Goal: Task Accomplishment & Management: Complete application form

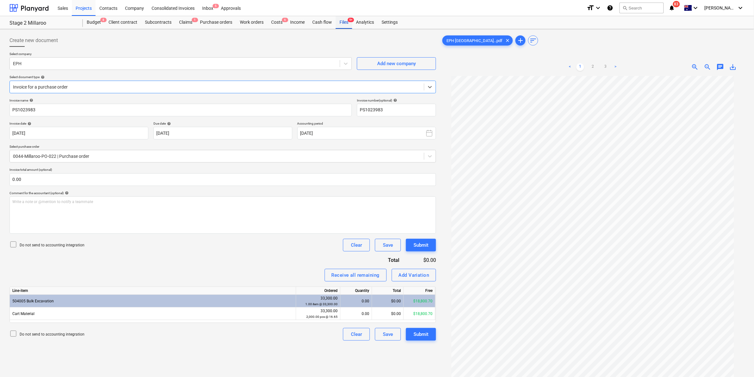
scroll to position [41, 0]
click at [342, 21] on div "Files 9+" at bounding box center [344, 22] width 16 height 13
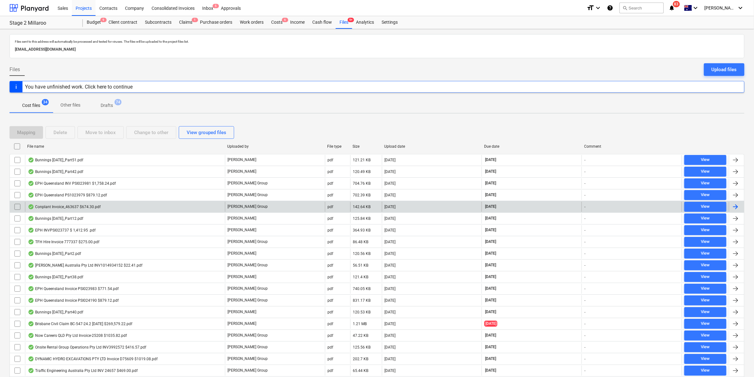
click at [64, 205] on div "Conplant Invoice_463637 $674.30.pdf" at bounding box center [64, 206] width 73 height 5
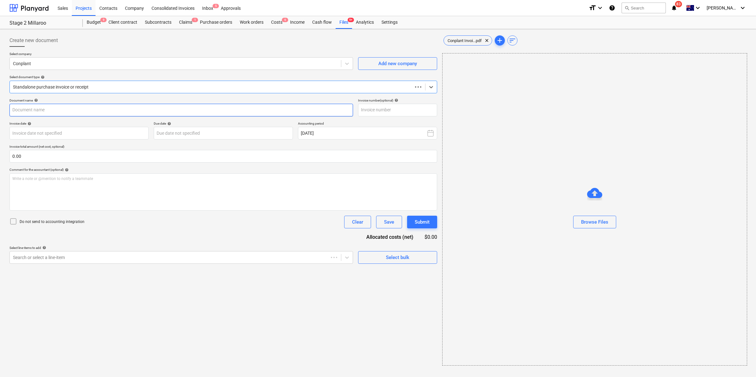
type input "463637"
type input "[DATE]"
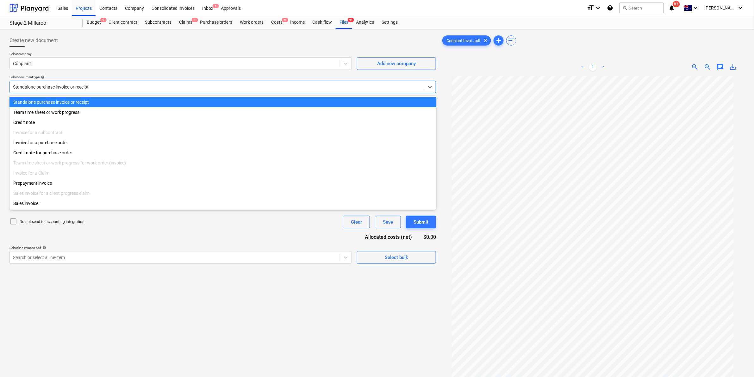
click at [119, 84] on div at bounding box center [217, 87] width 408 height 6
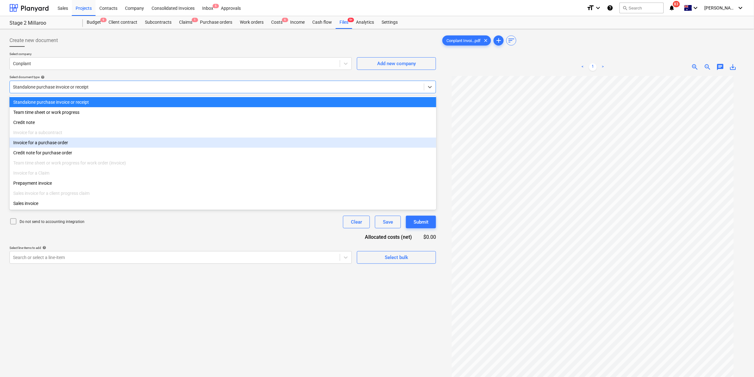
click at [57, 144] on div "Invoice for a purchase order" at bounding box center [222, 143] width 427 height 10
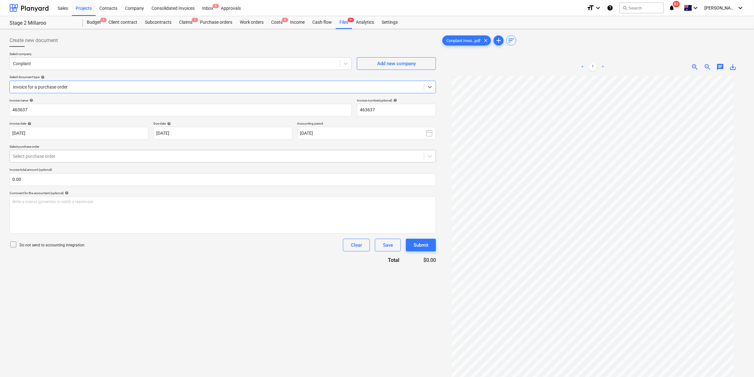
click at [46, 157] on div at bounding box center [217, 156] width 408 height 6
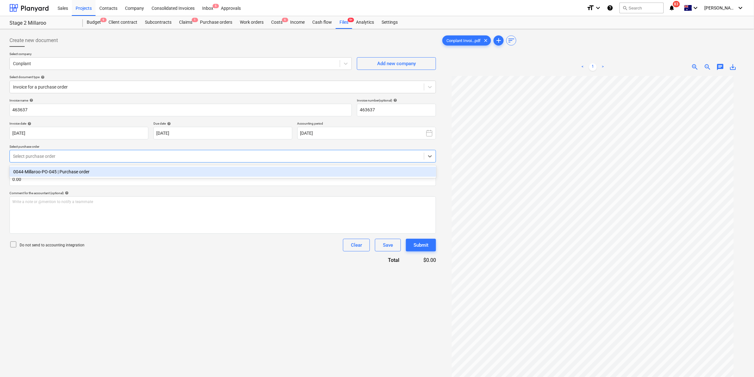
click at [46, 170] on div "0044-Millaroo-PO-045 | Purchase order" at bounding box center [222, 172] width 427 height 10
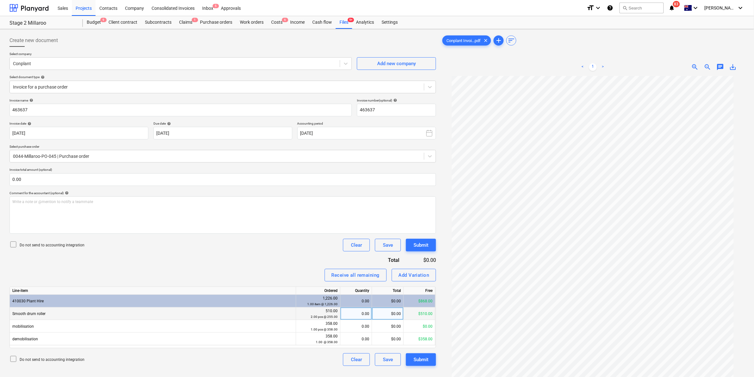
click at [357, 316] on div "0.00" at bounding box center [356, 313] width 26 height 13
type input "1"
click at [102, 211] on div "Write a note or @mention to notify a teammate [PERSON_NAME]" at bounding box center [222, 214] width 426 height 37
click at [418, 358] on div "Submit" at bounding box center [420, 360] width 15 height 8
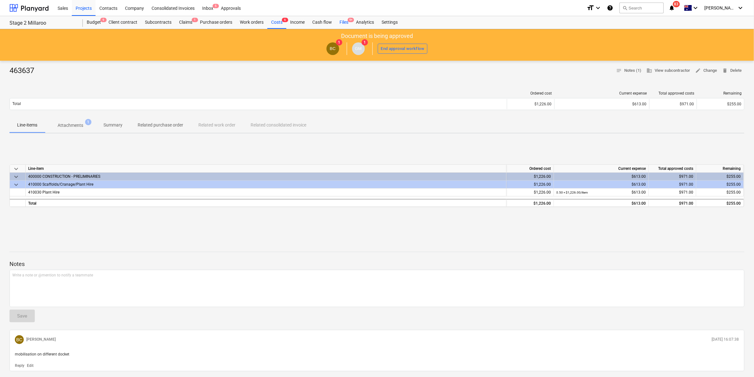
click at [348, 20] on span "9+" at bounding box center [351, 20] width 6 height 4
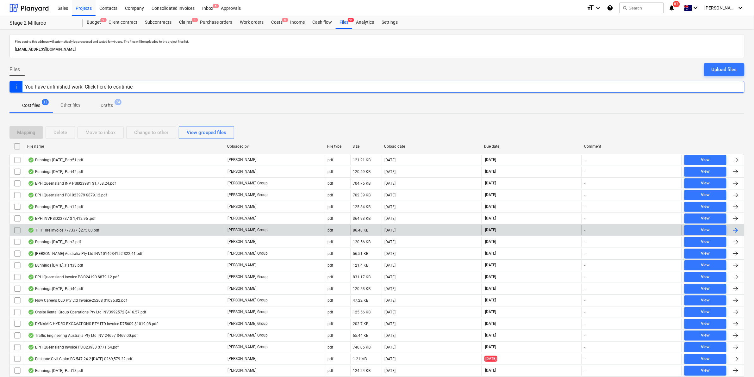
click at [87, 232] on div "TFH Hire Invoice 777337 $275.00.pdf" at bounding box center [63, 230] width 71 height 5
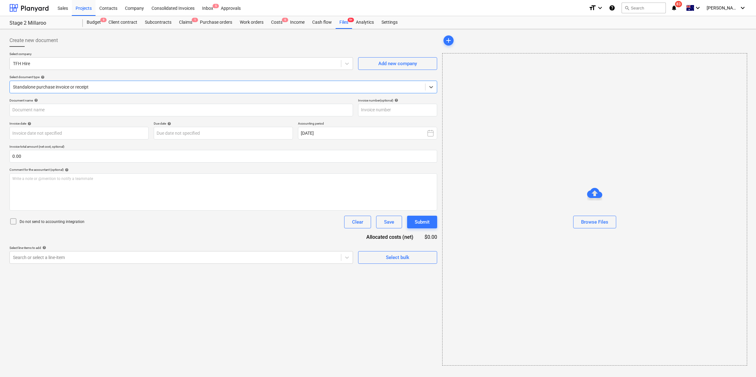
type input "777337"
type input "[DATE]"
click at [110, 85] on div at bounding box center [217, 87] width 408 height 6
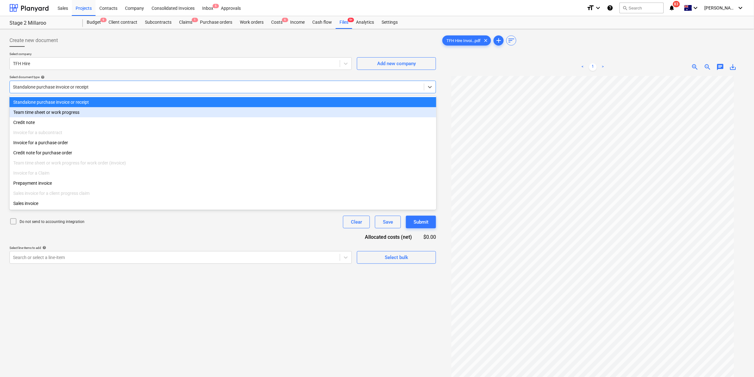
click at [141, 43] on div "Create new document" at bounding box center [222, 40] width 426 height 13
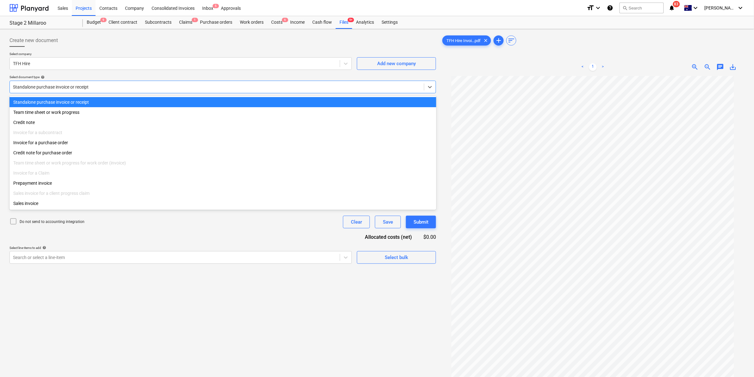
click at [104, 86] on div at bounding box center [217, 87] width 408 height 6
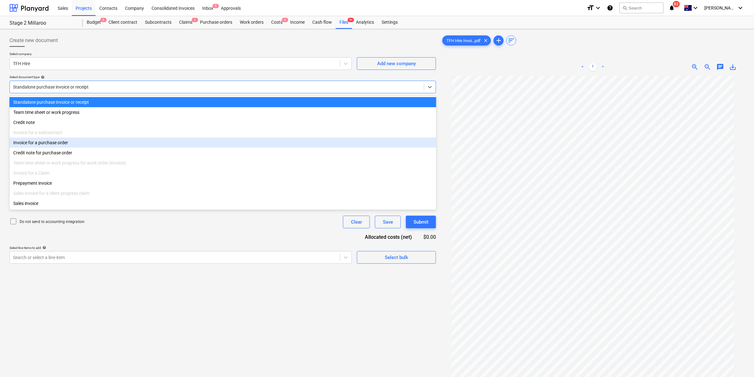
click at [63, 144] on div "Invoice for a purchase order" at bounding box center [222, 143] width 427 height 10
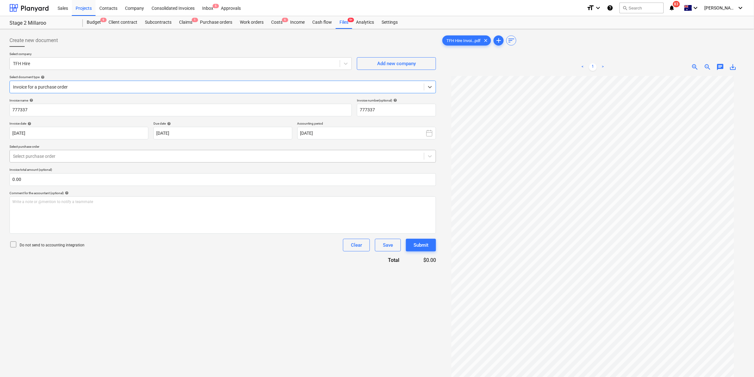
click at [141, 157] on div at bounding box center [217, 156] width 408 height 6
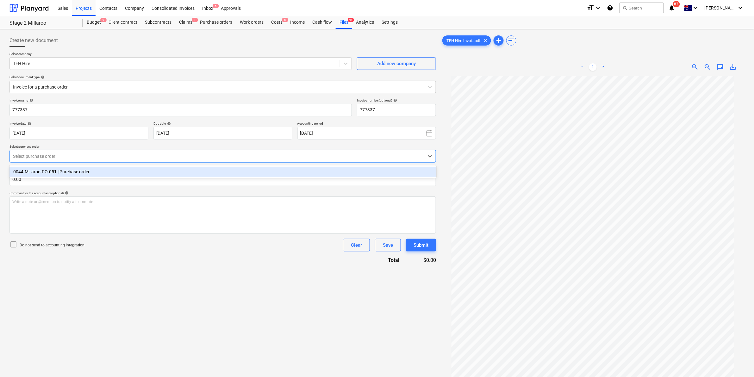
click at [96, 176] on div "0044-Millaroo-PO-051 | Purchase order" at bounding box center [222, 172] width 427 height 10
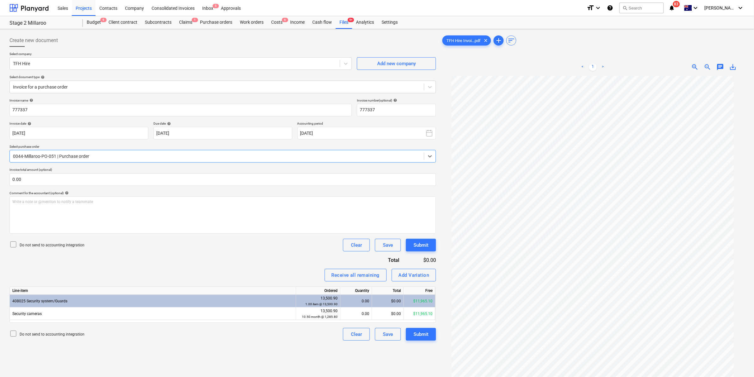
click at [675, 9] on icon "notifications" at bounding box center [672, 8] width 6 height 8
click at [249, 247] on div "Do not send to accounting integration Clear Save Submit" at bounding box center [222, 245] width 426 height 13
click at [411, 273] on div "Add Variation" at bounding box center [414, 275] width 31 height 8
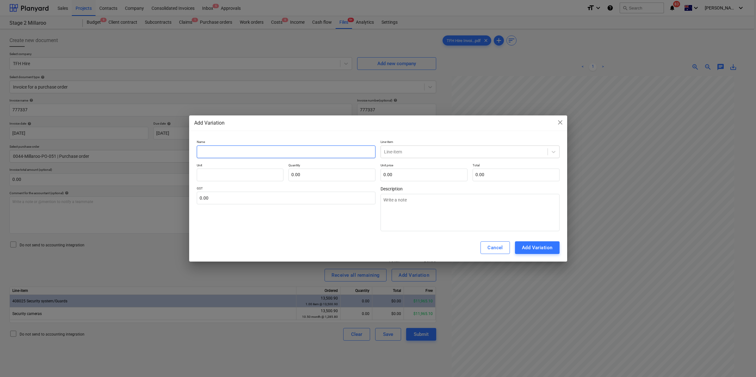
click at [310, 151] on input "text" at bounding box center [286, 151] width 179 height 13
type textarea "x"
type input "R"
type textarea "x"
type input "Re"
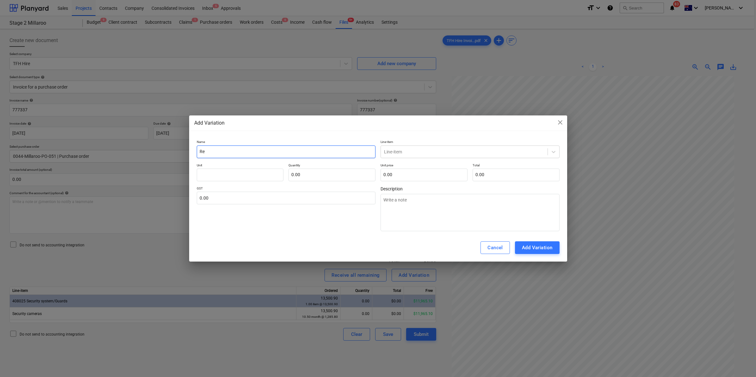
type textarea "x"
type input "Rel"
type textarea "x"
type input "Relo"
type textarea "x"
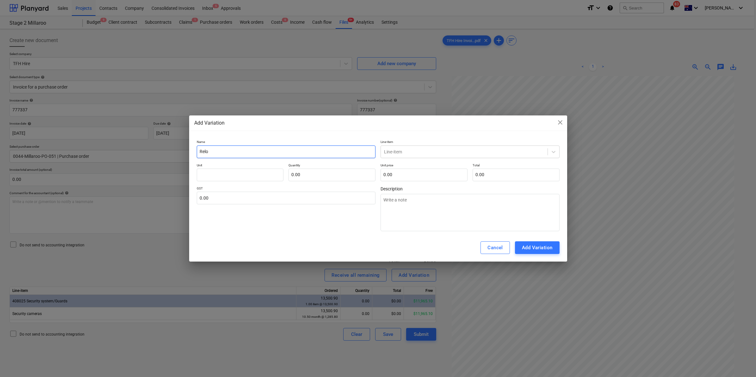
type input "Reloc"
type textarea "x"
type input "Relocx"
type textarea "x"
type input "Relocxa"
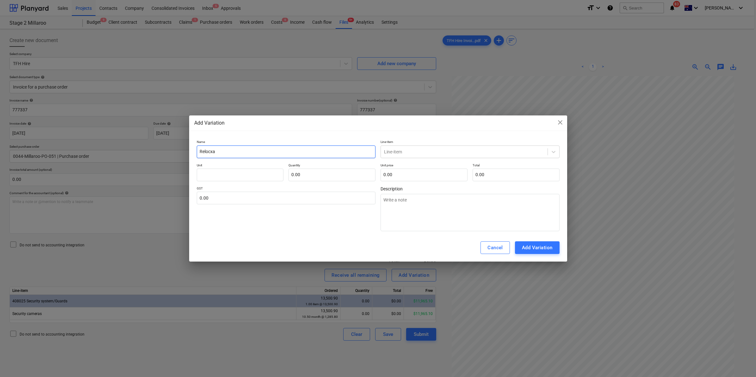
type textarea "x"
type input "Relocx"
type textarea "x"
type input "Reloc"
type textarea "x"
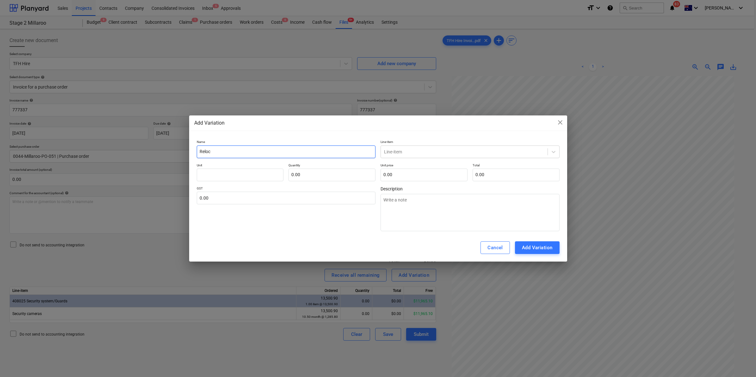
type input "Reloca"
type textarea "x"
type input "Relocat"
type textarea "x"
type input "Relocati"
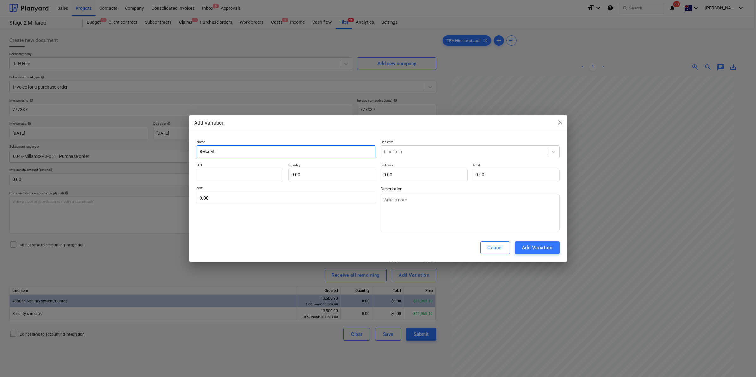
type textarea "x"
type input "Relocatio"
type textarea "x"
type input "Relocation"
click at [528, 246] on div "Add Variation" at bounding box center [537, 248] width 31 height 8
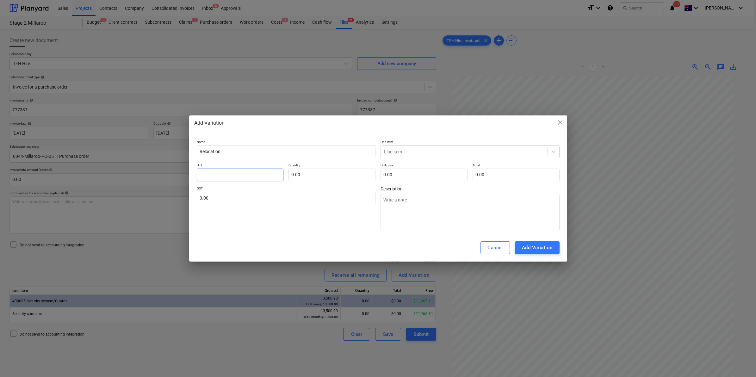
click at [267, 174] on input "text" at bounding box center [240, 175] width 87 height 13
type textarea "x"
type input "i"
type textarea "x"
type input "it"
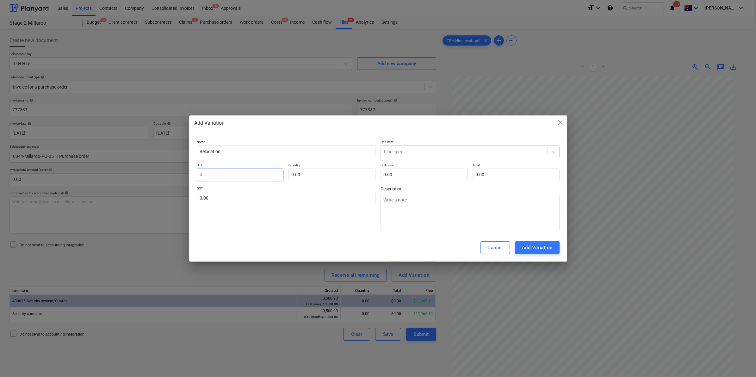
type textarea "x"
type input "ite"
type textarea "x"
type input "item"
type textarea "x"
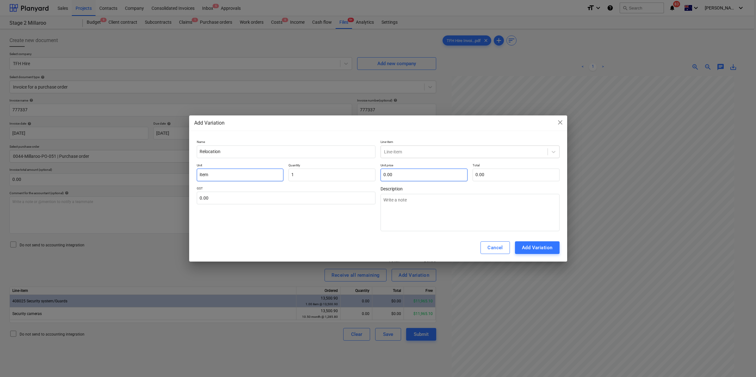
type input "1.00"
type textarea "x"
type input "2"
type input "2.00"
type textarea "x"
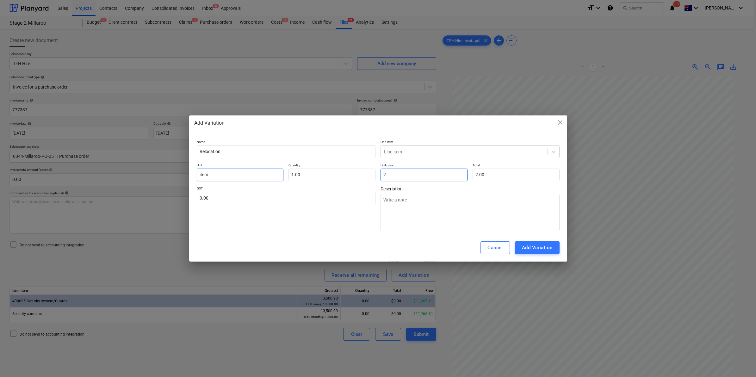
type input "25"
type input "25.00"
type textarea "x"
type input "250"
type input "250.00"
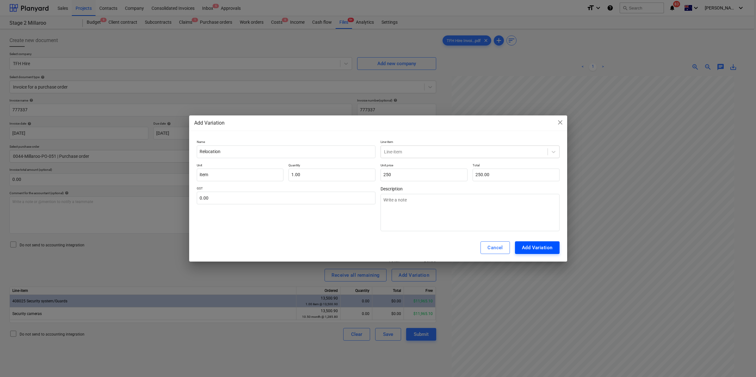
type input "250.00"
click at [547, 245] on div "Add Variation" at bounding box center [537, 248] width 31 height 8
click at [410, 151] on div at bounding box center [464, 152] width 160 height 6
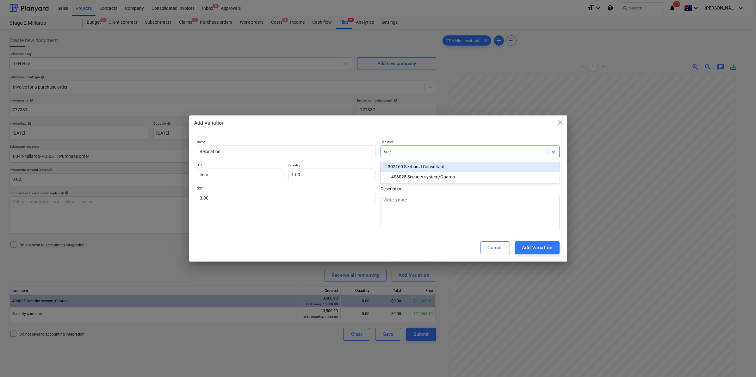
type input "secu"
type textarea "x"
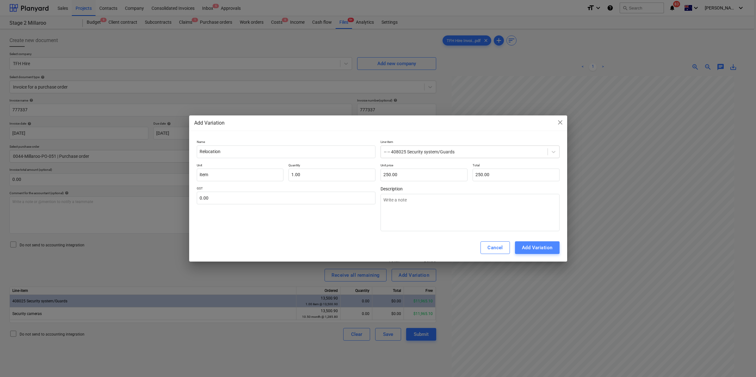
click at [538, 246] on div "Add Variation" at bounding box center [537, 248] width 31 height 8
type textarea "x"
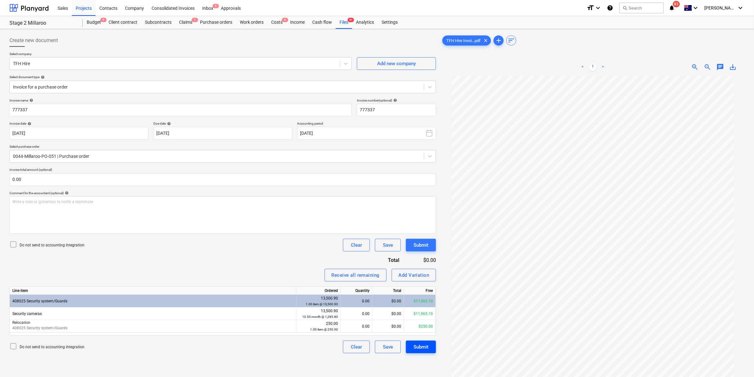
click at [421, 345] on div "Submit" at bounding box center [420, 347] width 15 height 8
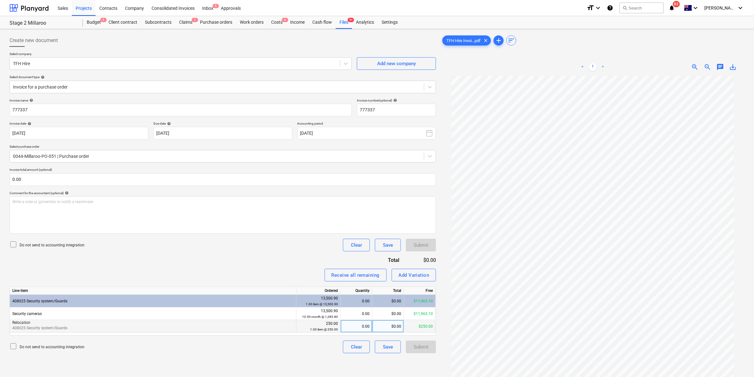
click at [348, 327] on div "0.00" at bounding box center [356, 326] width 26 height 13
type input "1"
click at [290, 264] on div "Invoice name help 777337 Invoice number (optional) help 777337 Invoice date hel…" at bounding box center [222, 225] width 426 height 255
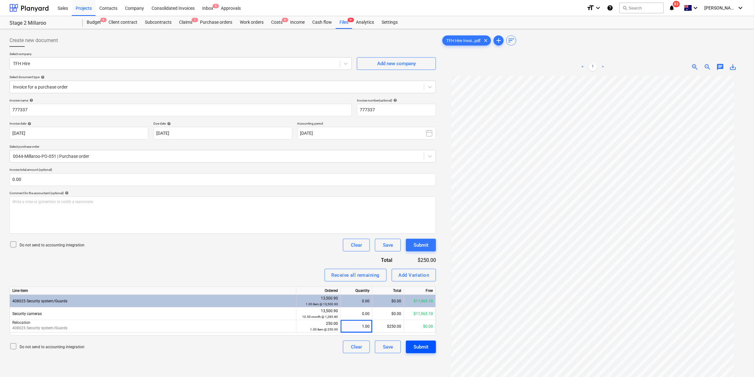
click at [416, 344] on div "Submit" at bounding box center [420, 347] width 15 height 8
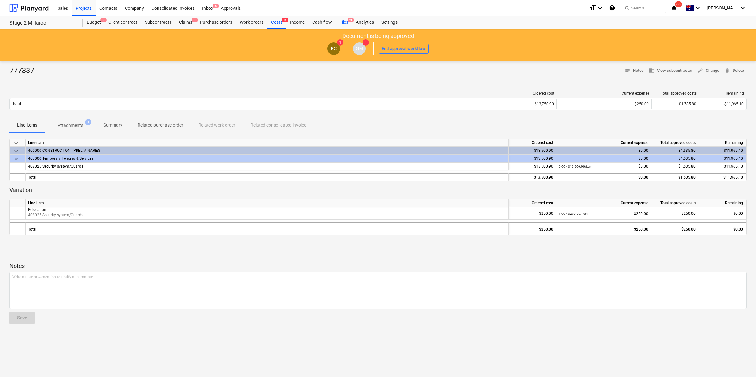
click at [348, 21] on span "9+" at bounding box center [351, 20] width 6 height 4
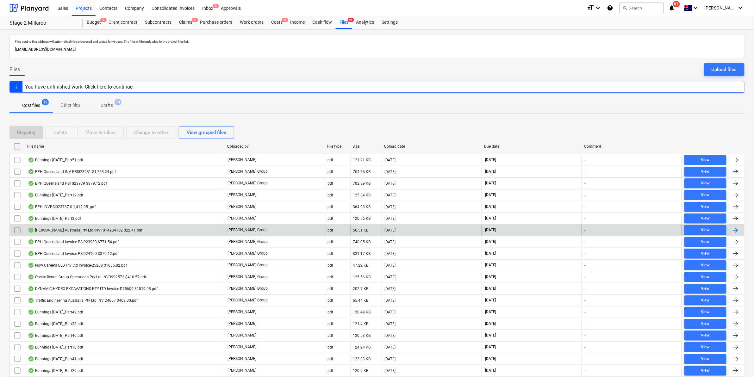
click at [75, 231] on div "[PERSON_NAME] Australia Pty Ltd INV1014934152 $22.41.pdf" at bounding box center [85, 230] width 114 height 5
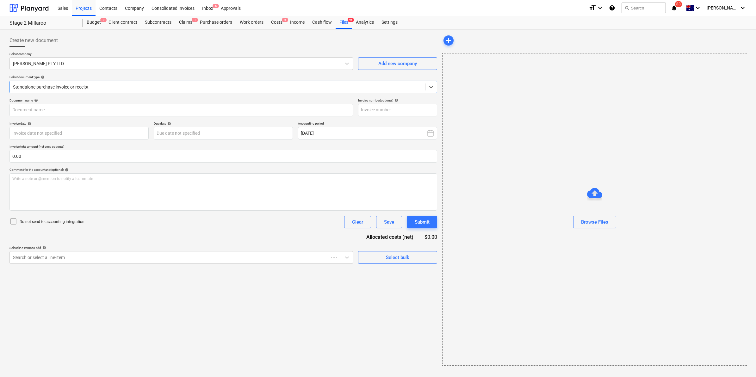
type input "1014934152"
type input "[DATE]"
click at [341, 23] on div "Files 9+" at bounding box center [344, 22] width 16 height 13
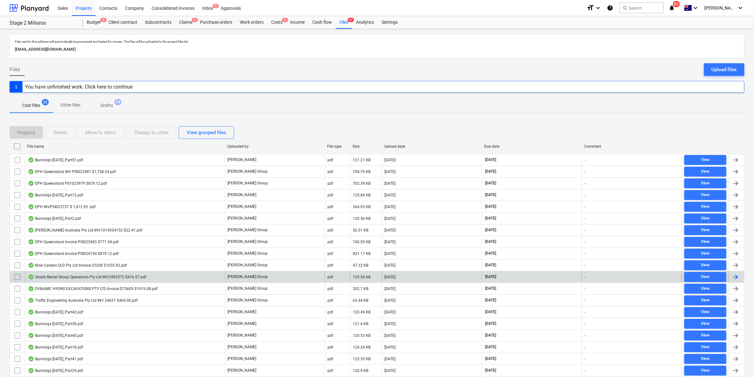
click at [65, 277] on div "Onsite Rental Group Operations Pty Ltd INV3992572 $416.57.pdf" at bounding box center [87, 277] width 118 height 5
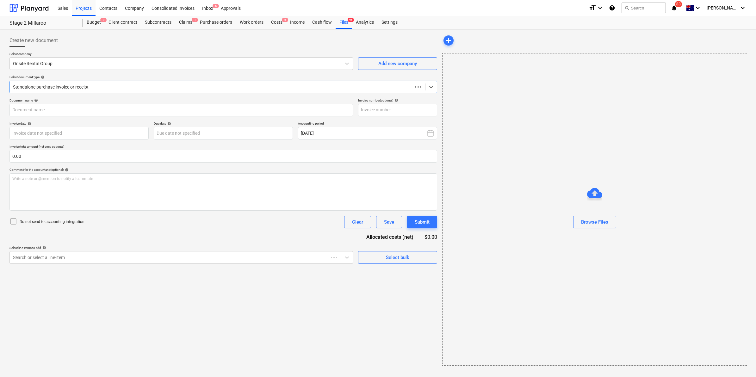
type input "3992572"
type input "[DATE]"
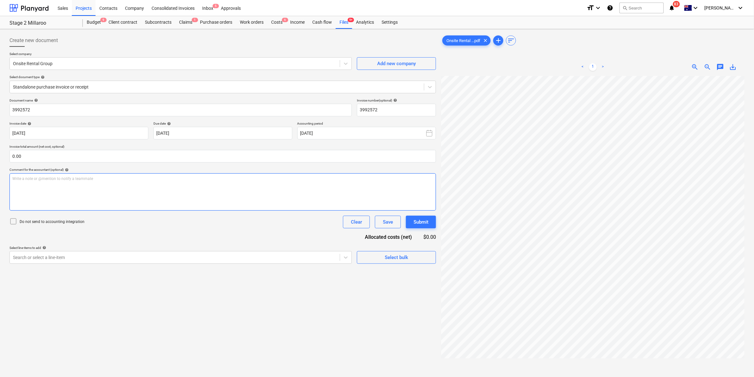
click at [431, 175] on div "Write a note or @mention to notify a teammate [PERSON_NAME]" at bounding box center [222, 191] width 426 height 37
click at [753, 182] on html "Sales Projects Contacts Company Consolidated Invoices Inbox 5 Approvals format_…" at bounding box center [377, 188] width 754 height 377
click at [340, 21] on div "Files 9+" at bounding box center [344, 22] width 16 height 13
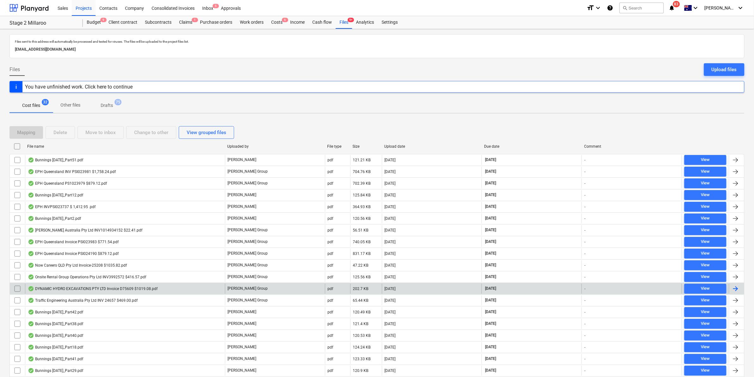
click at [94, 287] on div "DYNAMIC HYDRO EXCAVATIONS PTY LTD Invoice D75609 $1019.08.pdf" at bounding box center [125, 289] width 200 height 10
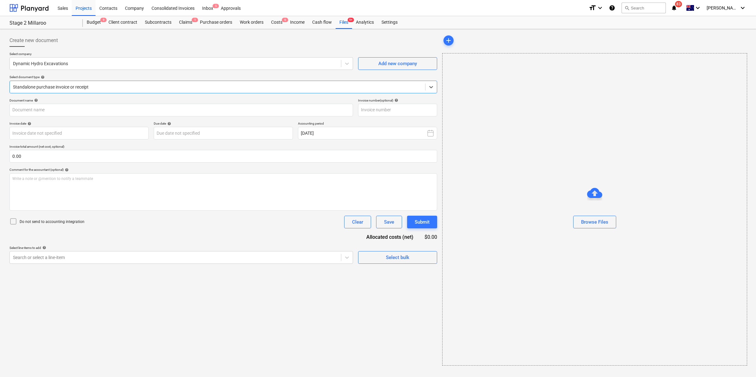
type input "D75609"
type input "[DATE]"
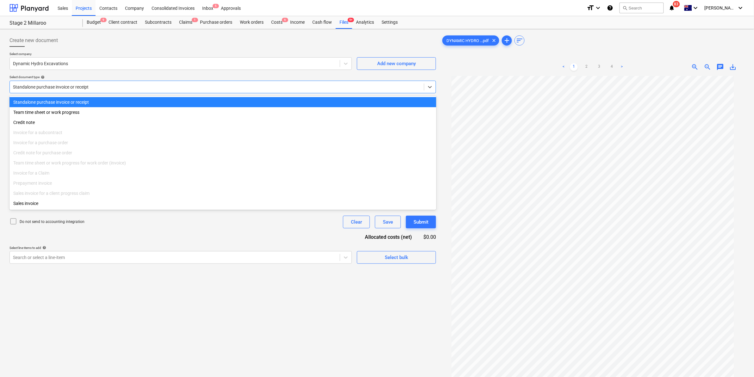
click at [119, 82] on div "Standalone purchase invoice or receipt" at bounding box center [222, 87] width 426 height 13
click at [95, 100] on div "Standalone purchase invoice or receipt" at bounding box center [222, 102] width 427 height 10
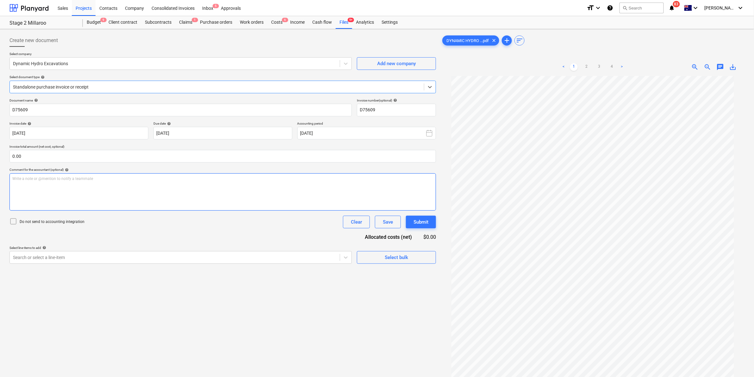
click at [70, 182] on div "Write a note or @mention to notify a teammate [PERSON_NAME]" at bounding box center [222, 191] width 426 height 37
click at [78, 262] on div "Search or select a line-item" at bounding box center [175, 257] width 330 height 9
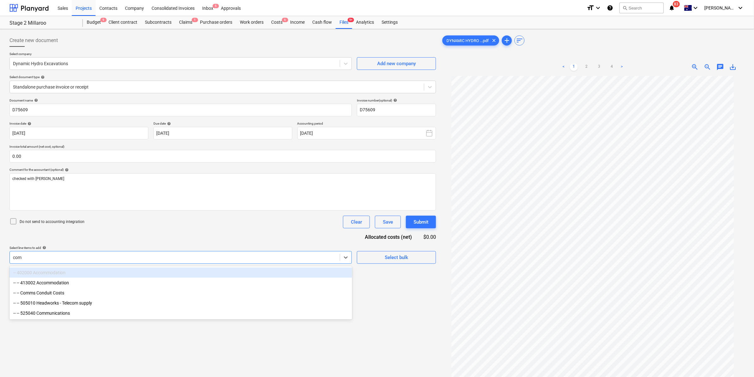
type input "comm"
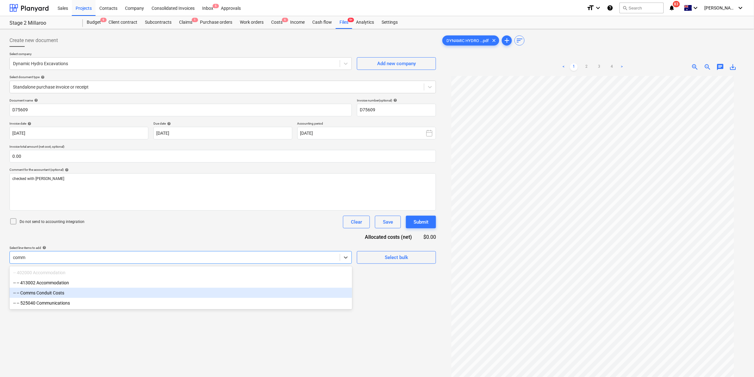
click at [59, 290] on div "-- -- Comms Conduit Costs" at bounding box center [180, 293] width 343 height 10
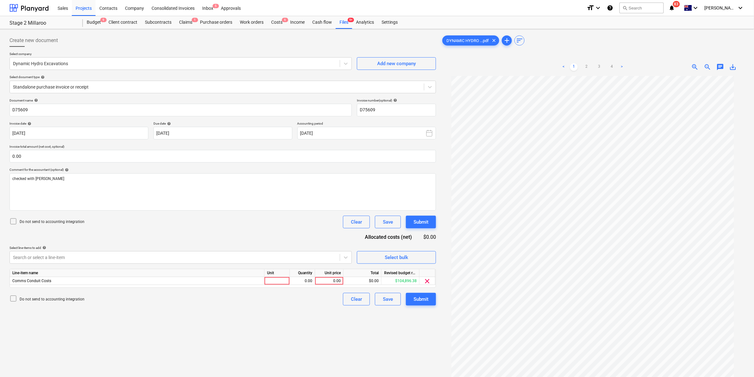
click at [196, 239] on div "Document name help D75609 Invoice number (optional) help D75609 Invoice date he…" at bounding box center [222, 201] width 426 height 207
click at [278, 282] on div at bounding box center [276, 281] width 25 height 8
type input "item"
type input "1019.08"
click at [295, 232] on div "Document name help D75609 Invoice number (optional) help D75609 Invoice date he…" at bounding box center [222, 201] width 426 height 207
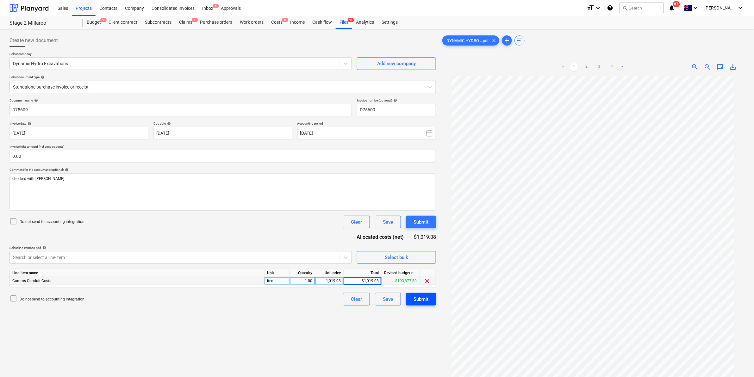
click at [415, 300] on div "Submit" at bounding box center [420, 299] width 15 height 8
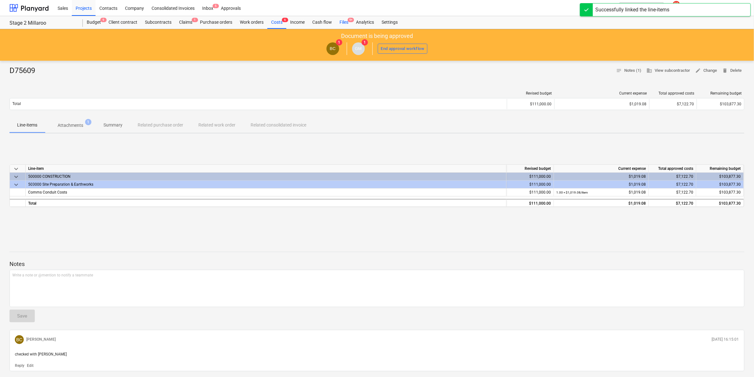
drag, startPoint x: 345, startPoint y: 21, endPoint x: 345, endPoint y: 25, distance: 4.2
click at [345, 21] on div "Files 9+" at bounding box center [344, 22] width 16 height 13
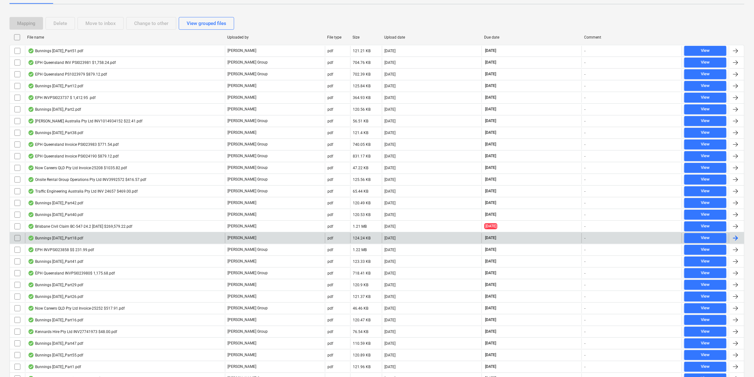
scroll to position [40, 0]
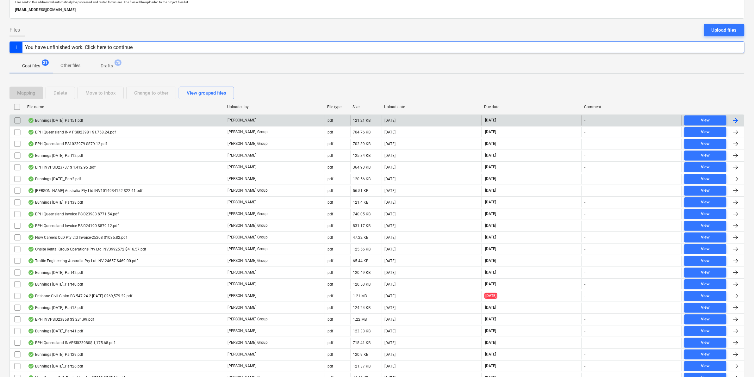
click at [85, 120] on div "Bunnings [DATE]_Part51.pdf" at bounding box center [125, 120] width 200 height 10
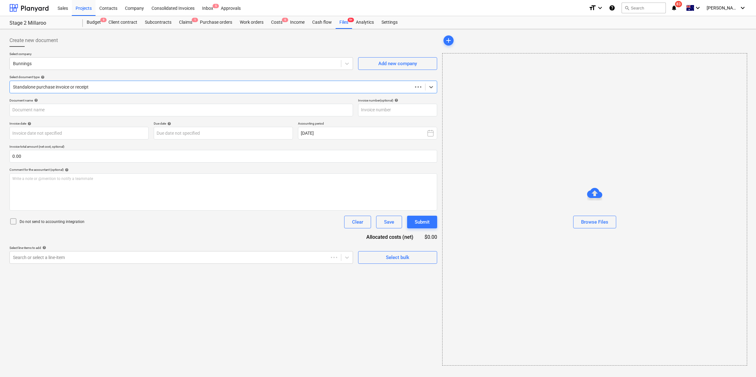
type input "8169/01442609"
type input "[DATE]"
click at [130, 105] on input "8169/01442609" at bounding box center [180, 110] width 342 height 13
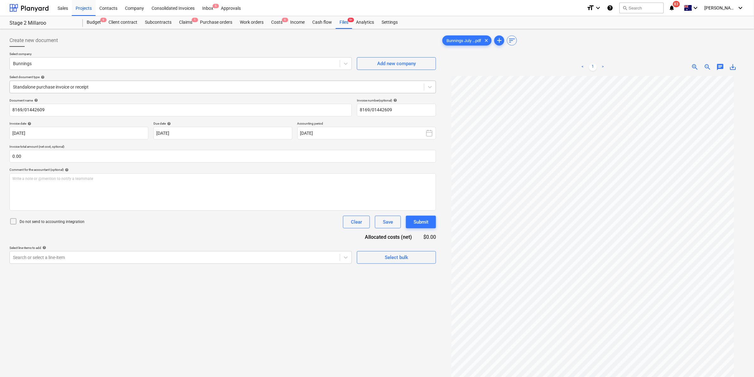
click at [284, 89] on div at bounding box center [217, 87] width 408 height 6
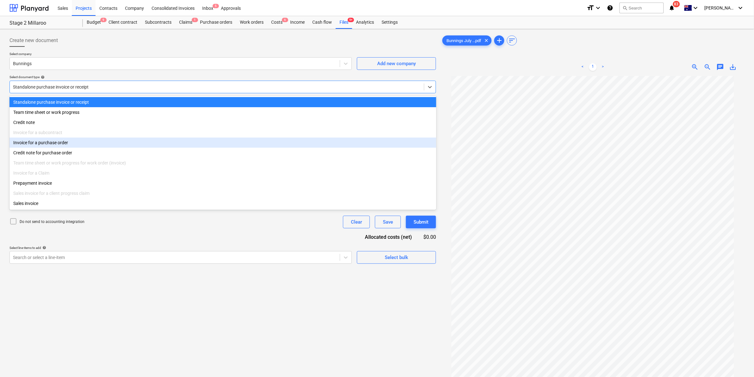
click at [84, 146] on div "Invoice for a purchase order" at bounding box center [222, 143] width 427 height 10
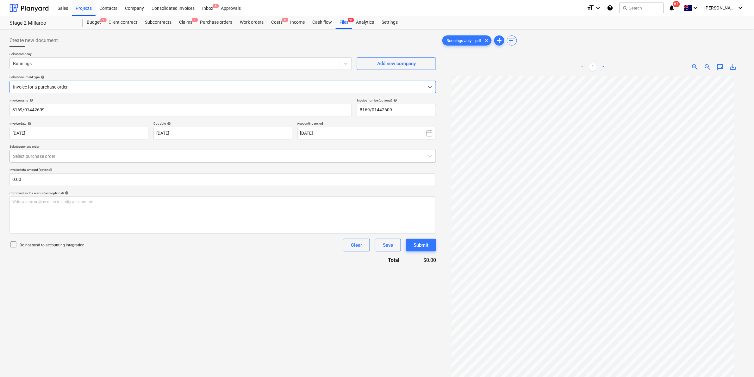
click at [102, 160] on div "Select purchase order" at bounding box center [217, 156] width 414 height 9
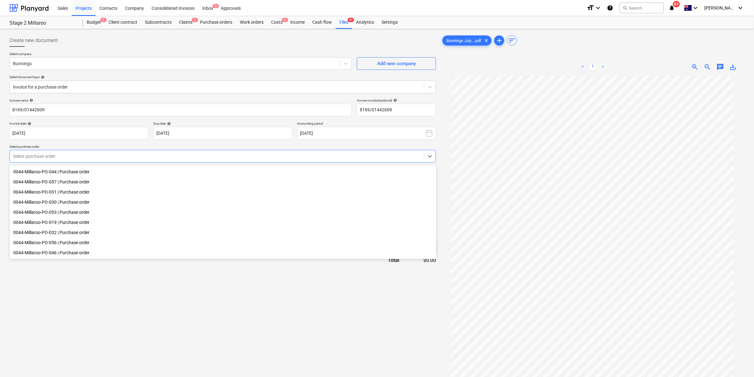
click at [186, 263] on div "Invoice name help 8169/01442609 Invoice number (optional) help 8169/01442609 In…" at bounding box center [222, 180] width 426 height 165
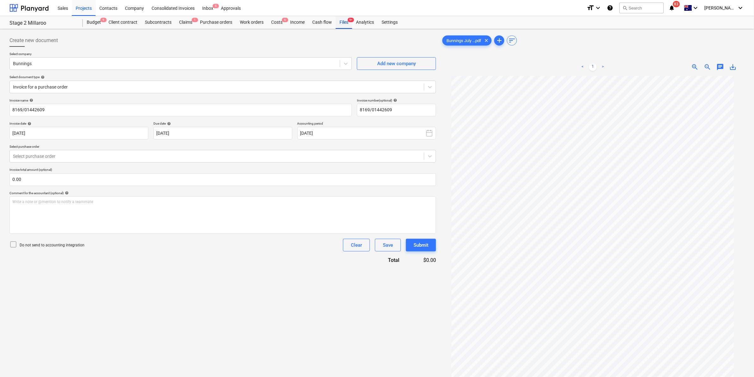
click at [343, 24] on div "Files 9+" at bounding box center [344, 22] width 16 height 13
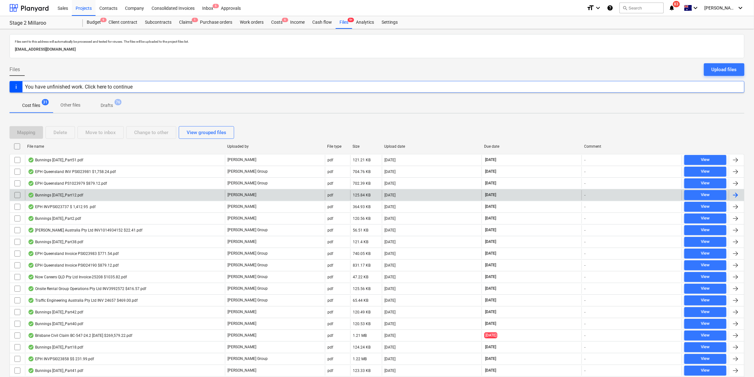
click at [86, 193] on div "Bunnings [DATE]_Part12.pdf" at bounding box center [125, 195] width 200 height 10
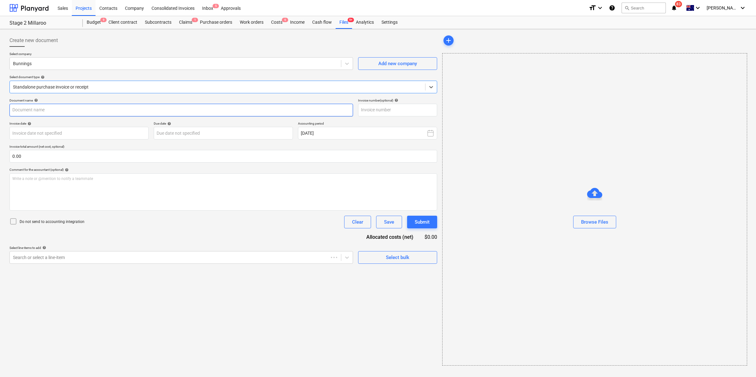
type input "8169/01368361"
type input "[DATE]"
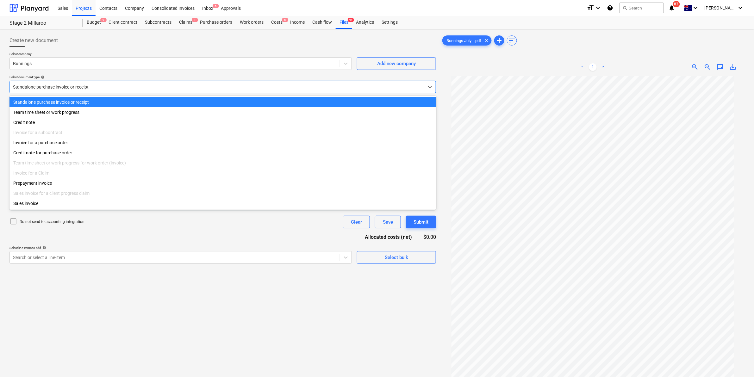
click at [219, 81] on div "Standalone purchase invoice or receipt" at bounding box center [222, 87] width 426 height 13
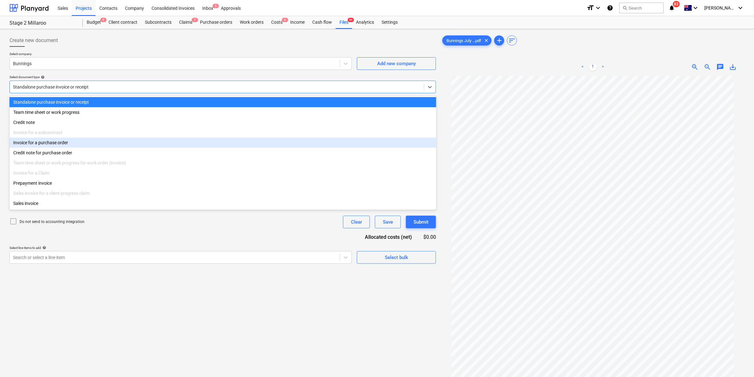
click at [84, 144] on div "Invoice for a purchase order" at bounding box center [222, 143] width 427 height 10
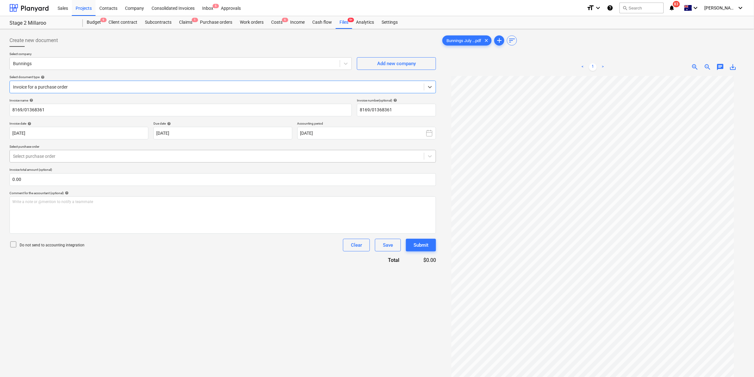
click at [160, 157] on div at bounding box center [217, 156] width 408 height 6
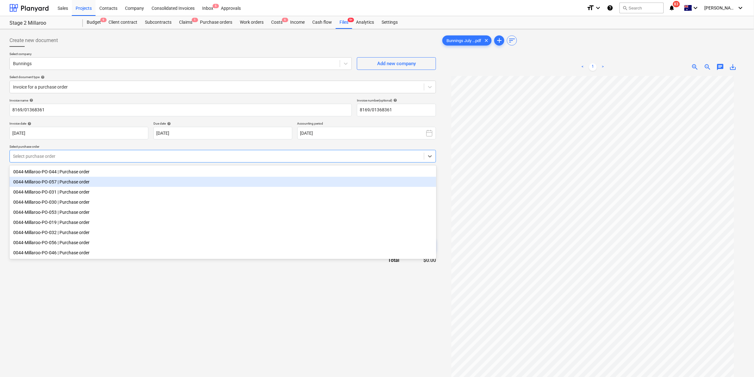
click at [96, 181] on div "0044-Millaroo-PO-057 | Purchase order" at bounding box center [222, 182] width 427 height 10
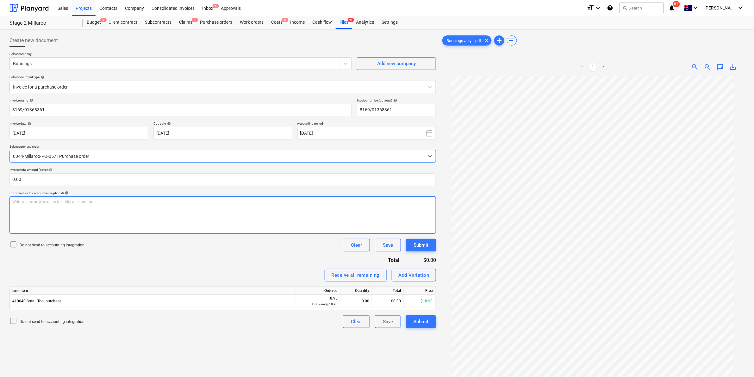
scroll to position [63, 0]
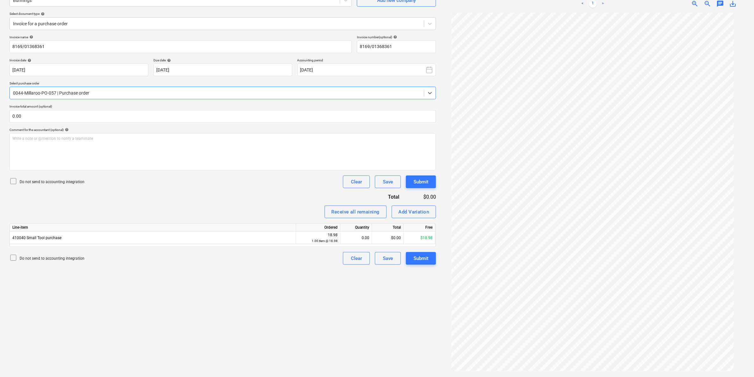
click at [250, 92] on div at bounding box center [217, 93] width 408 height 6
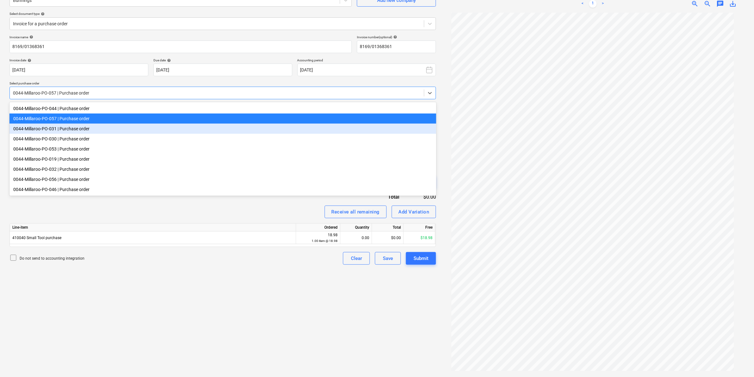
click at [115, 127] on div "0044-Millaroo-PO-031 | Purchase order" at bounding box center [222, 129] width 427 height 10
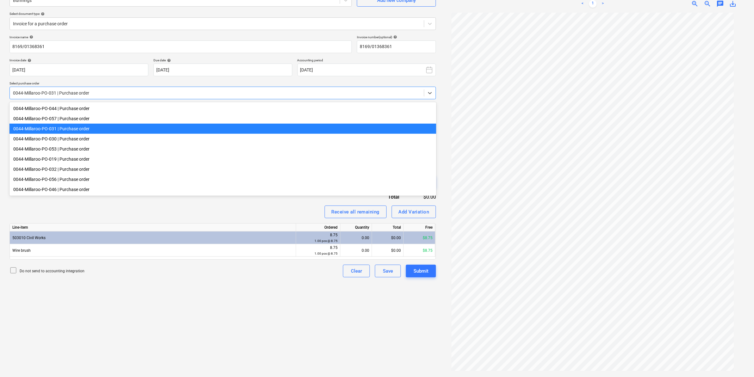
click at [147, 93] on div at bounding box center [217, 93] width 408 height 6
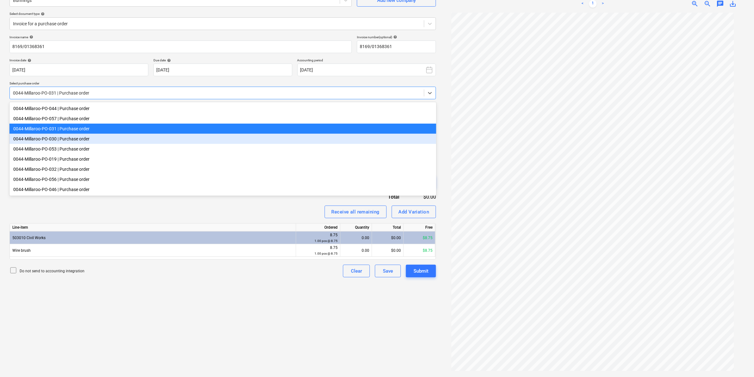
click at [113, 144] on div "0044-Millaroo-PO-030 | Purchase order" at bounding box center [222, 139] width 427 height 10
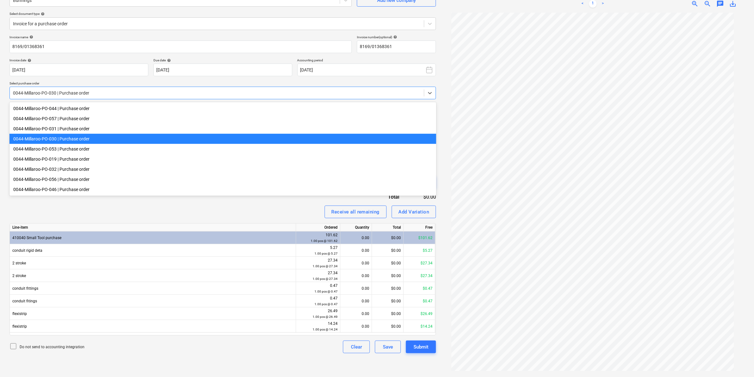
click at [171, 89] on div "0044-Millaroo-PO-030 | Purchase order" at bounding box center [217, 93] width 414 height 9
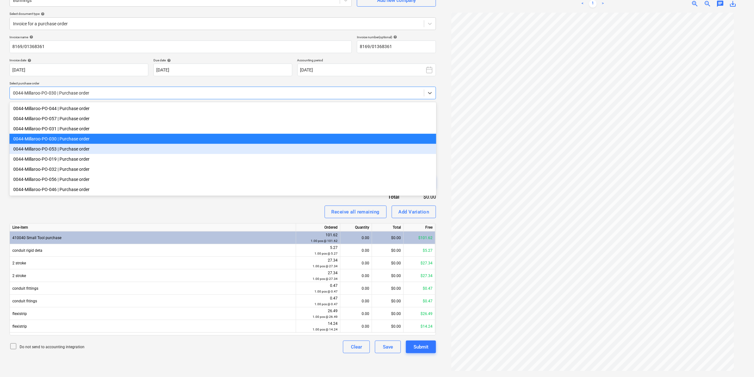
click at [91, 150] on div "0044-Millaroo-PO-053 | Purchase order" at bounding box center [222, 149] width 427 height 10
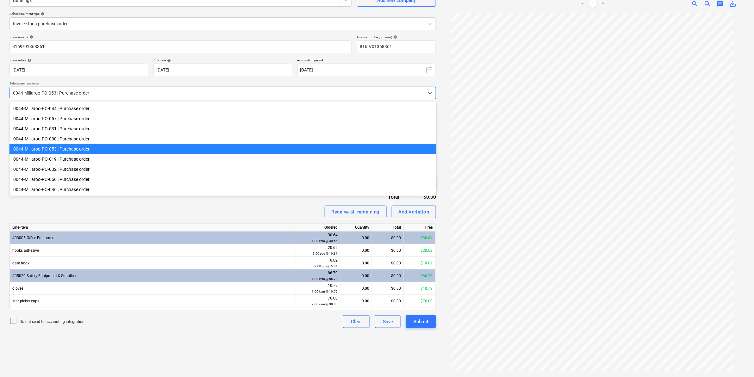
click at [216, 92] on div at bounding box center [217, 93] width 408 height 6
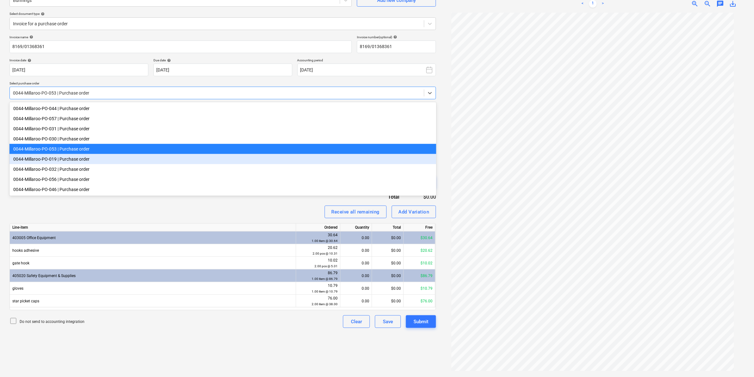
click at [77, 161] on div "0044-Millaroo-PO-019 | Purchase order" at bounding box center [222, 159] width 427 height 10
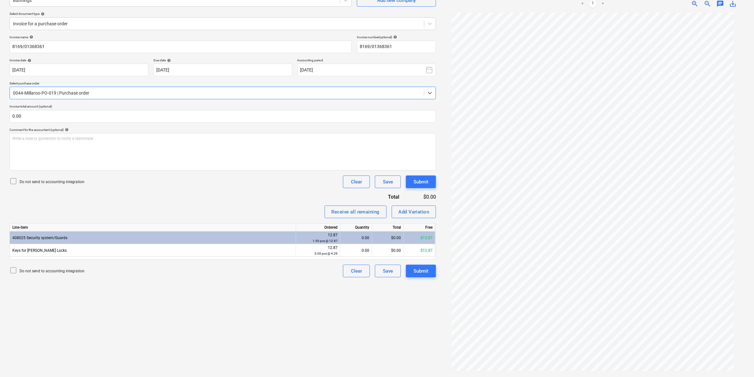
click at [163, 96] on div at bounding box center [217, 93] width 408 height 6
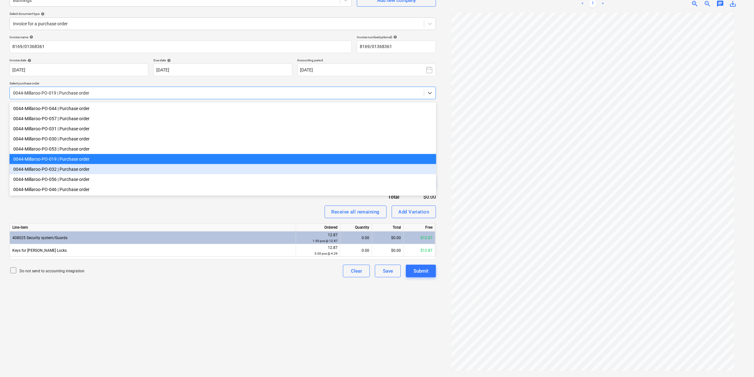
click at [94, 172] on div "0044-Millaroo-PO-032 | Purchase order" at bounding box center [222, 169] width 427 height 10
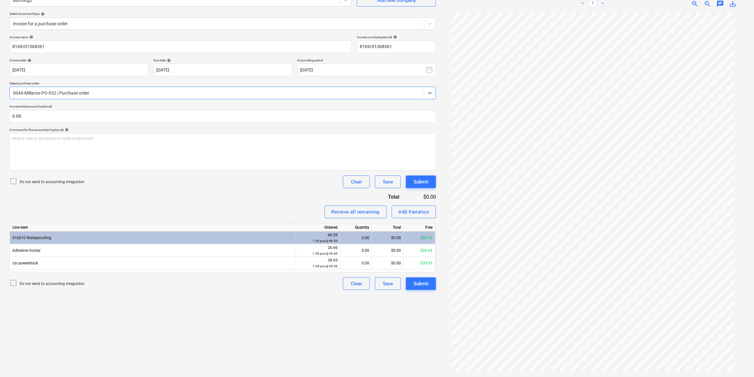
click at [256, 92] on div at bounding box center [217, 93] width 408 height 6
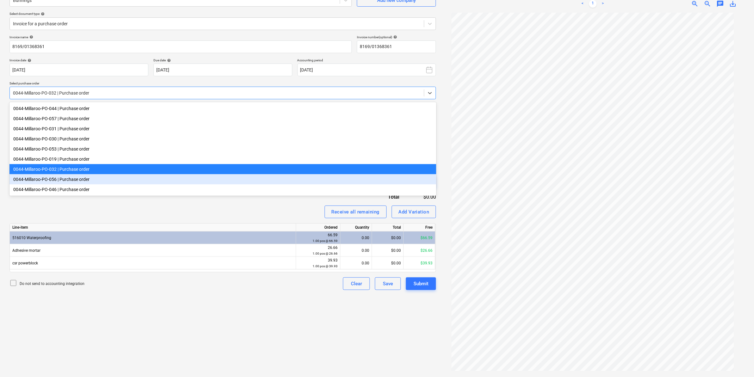
click at [77, 184] on div "0044-Millaroo-PO-056 | Purchase order" at bounding box center [222, 179] width 427 height 10
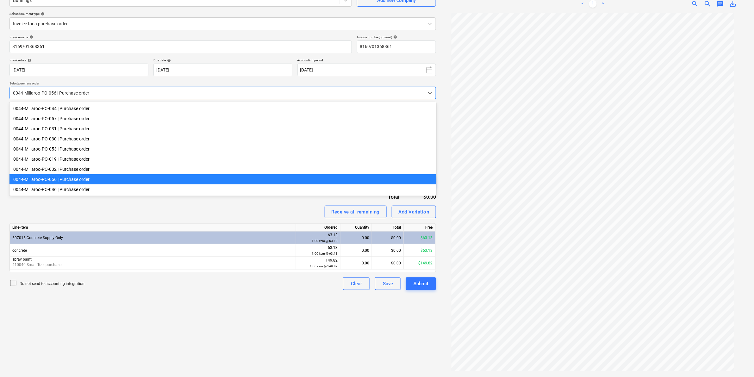
click at [233, 97] on div "0044-Millaroo-PO-056 | Purchase order" at bounding box center [217, 93] width 414 height 9
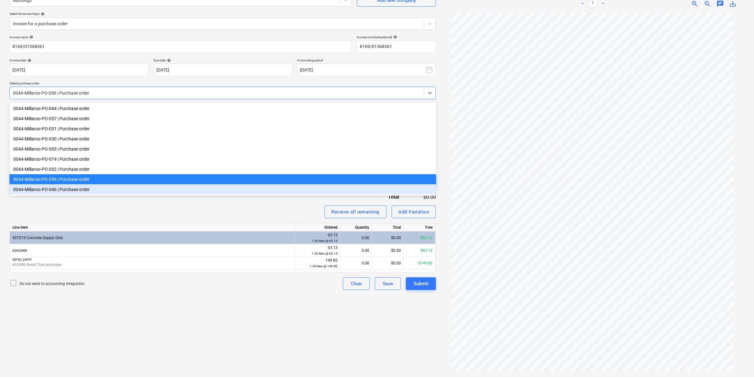
click at [119, 191] on div "0044-Millaroo-PO-046 | Purchase order" at bounding box center [222, 189] width 427 height 10
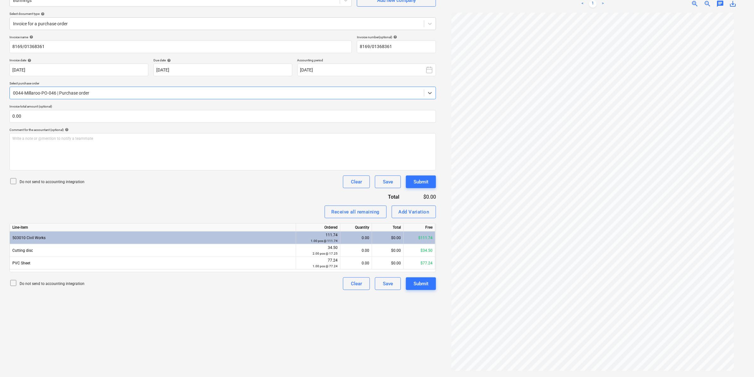
click at [309, 91] on div at bounding box center [217, 93] width 408 height 6
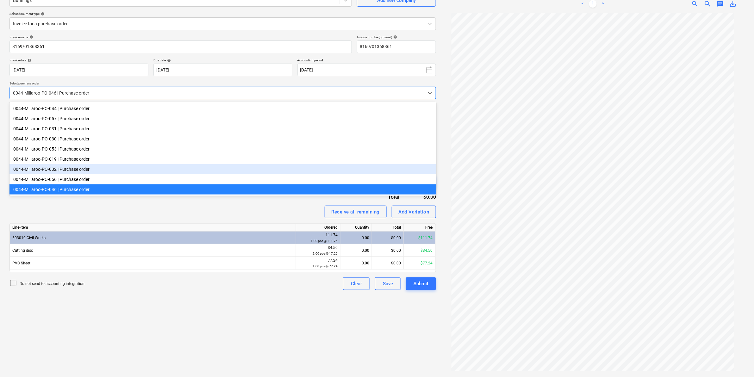
scroll to position [3, 0]
click at [208, 201] on div "Invoice name help 8169/01368361 Invoice number (optional) help 8169/01368361 In…" at bounding box center [222, 162] width 426 height 255
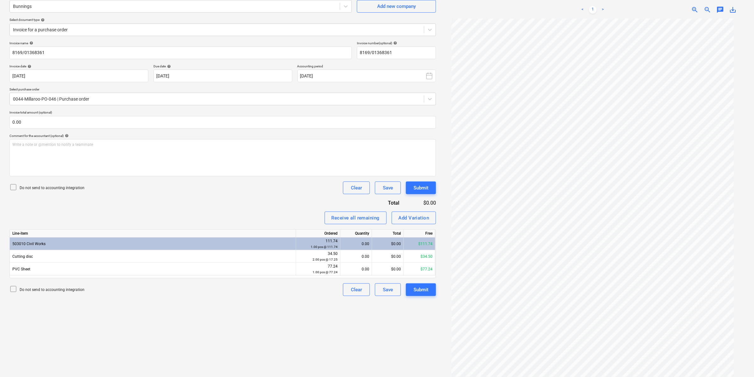
scroll to position [0, 0]
